Goal: Navigation & Orientation: Find specific page/section

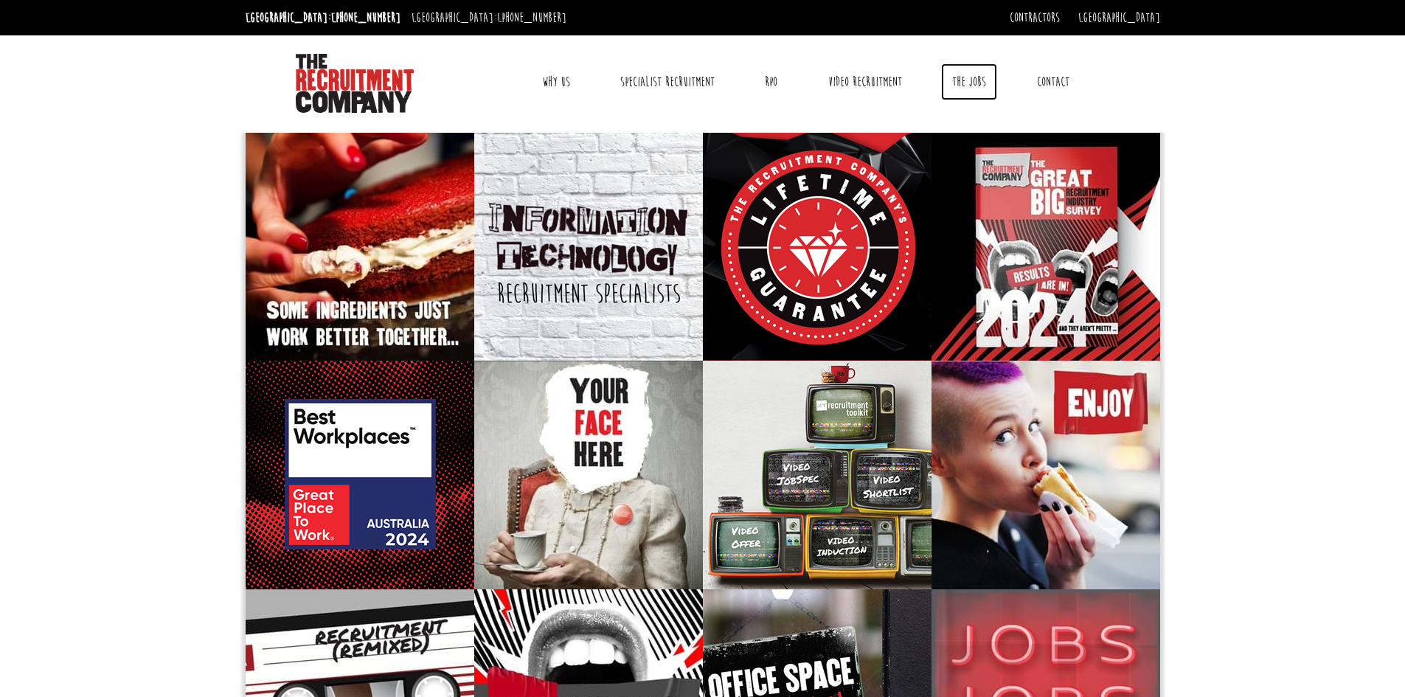
click at [972, 77] on link "The Jobs" at bounding box center [969, 81] width 56 height 37
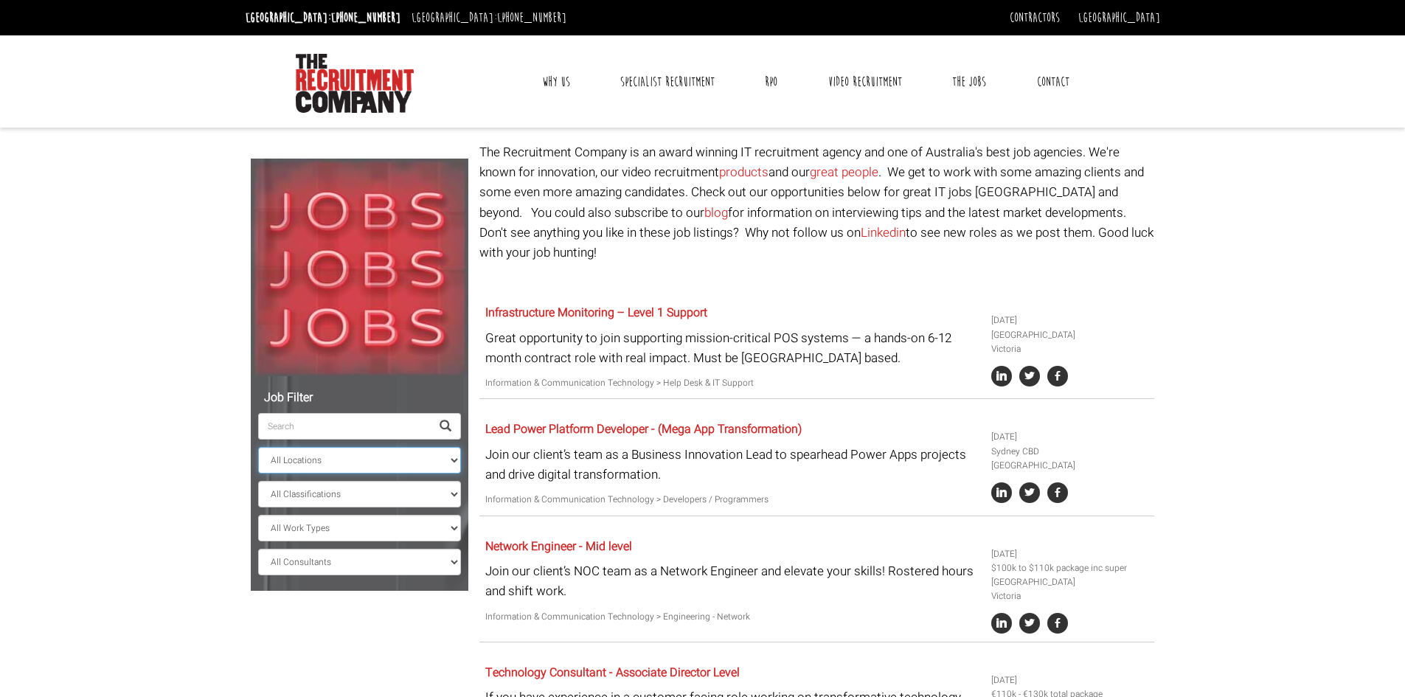
click at [449, 462] on select "All Locations Sydney Melbourne Ireland Sydney CBD Parramatta Circular Quay Nort…" at bounding box center [359, 460] width 203 height 27
select select "[GEOGRAPHIC_DATA]"
click at [258, 447] on select "All Locations Sydney Melbourne Ireland Sydney CBD Parramatta Circular Quay Nort…" at bounding box center [359, 460] width 203 height 27
